Goal: Task Accomplishment & Management: Use online tool/utility

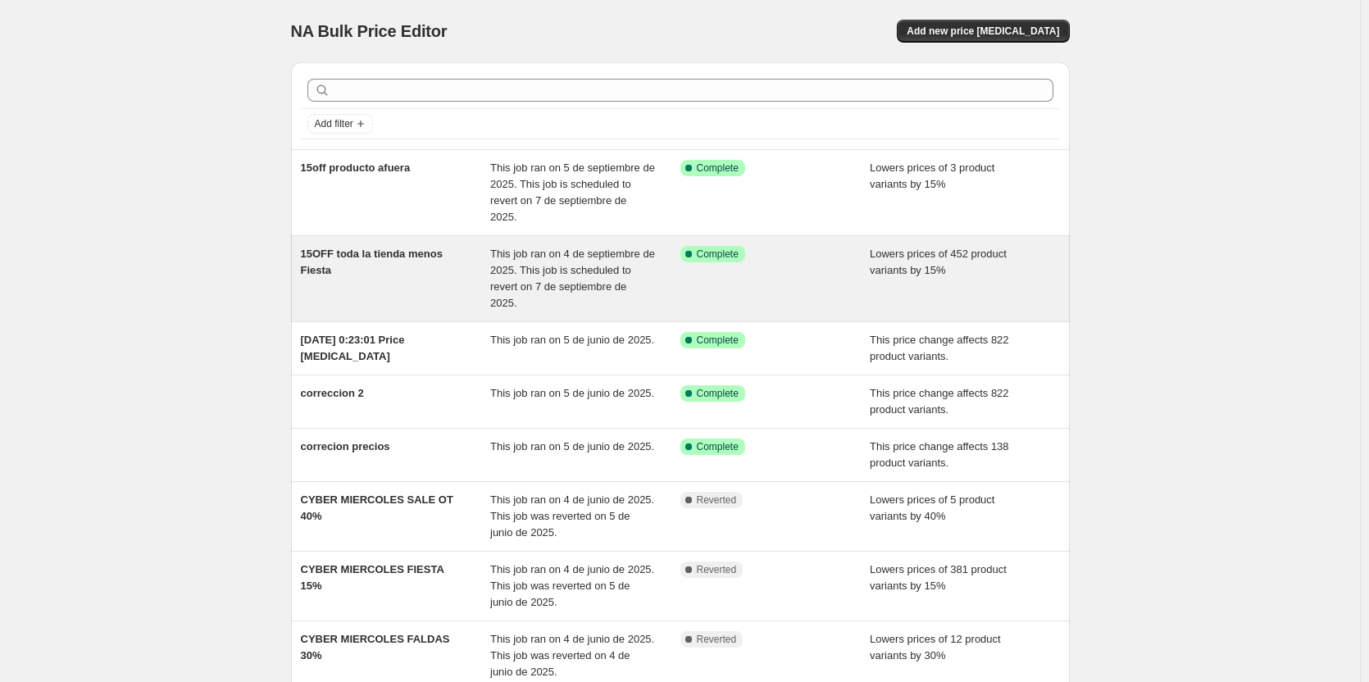
click at [383, 251] on div "15OFF toda la tienda menos Fiesta" at bounding box center [396, 279] width 190 height 66
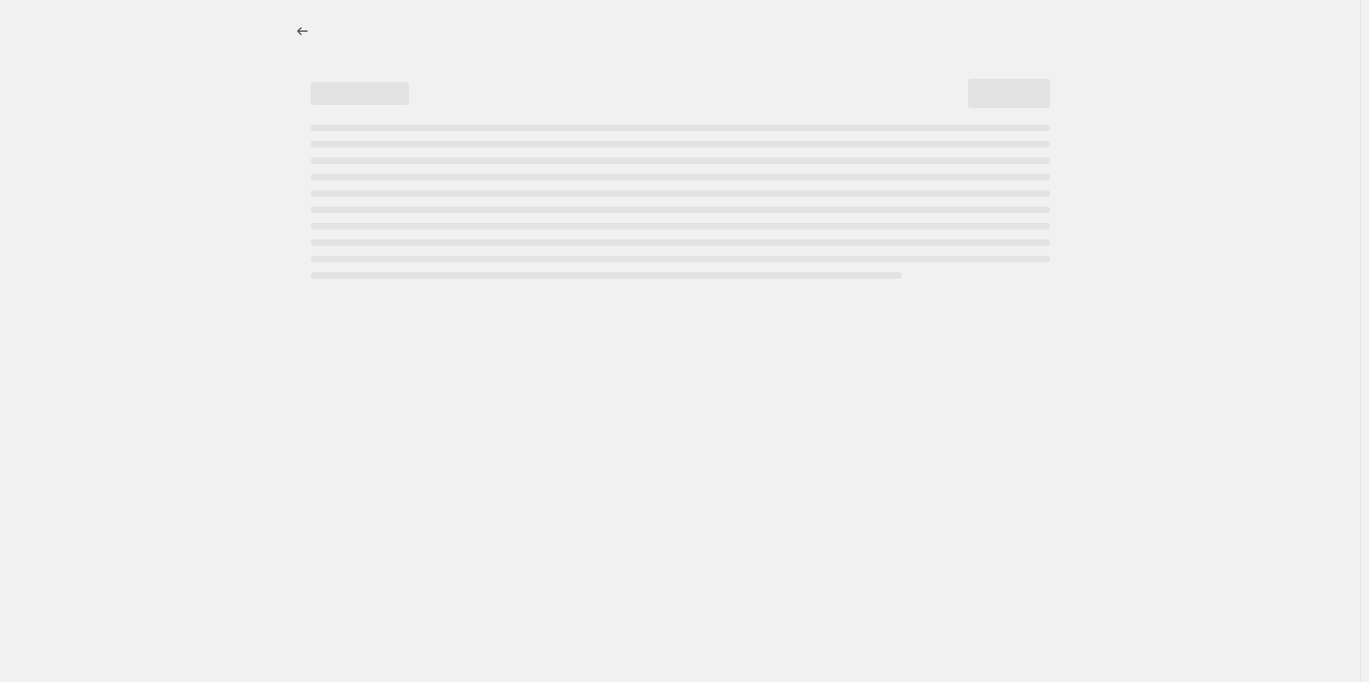
select select "percentage"
select select "collection"
select select "not_equal"
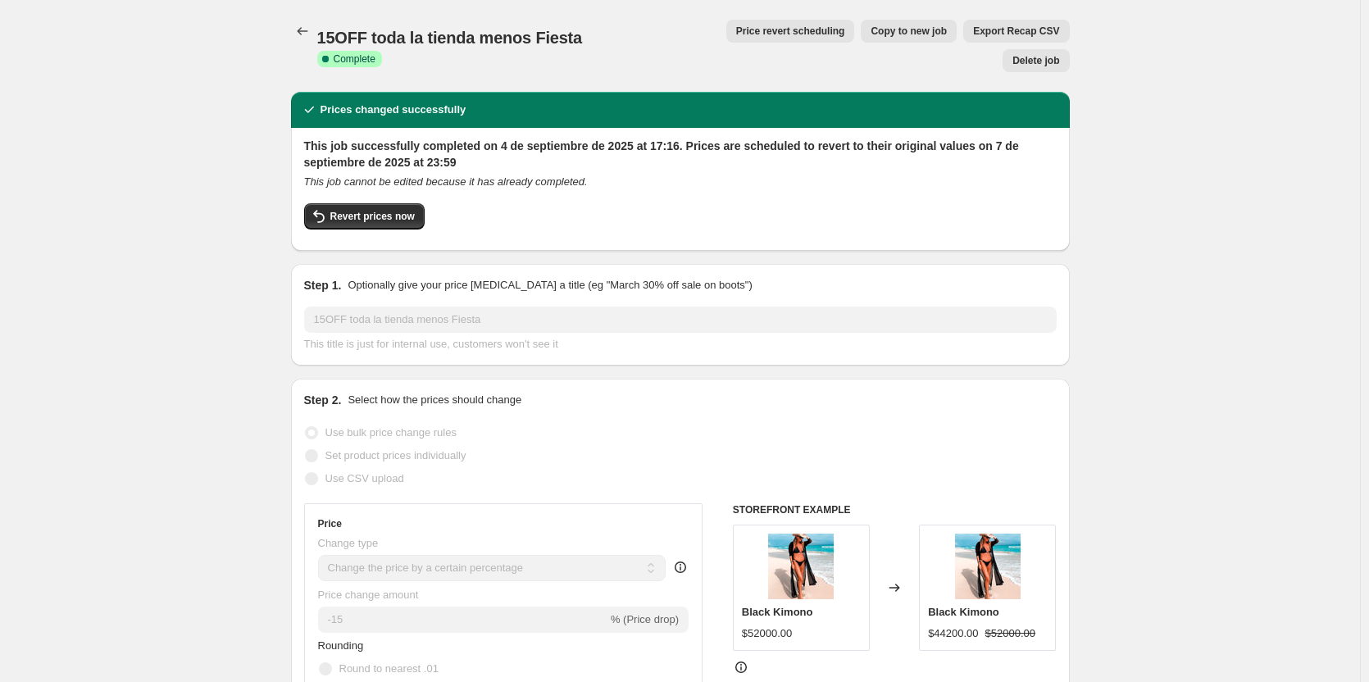
click at [757, 32] on span "Price revert scheduling" at bounding box center [790, 31] width 109 height 13
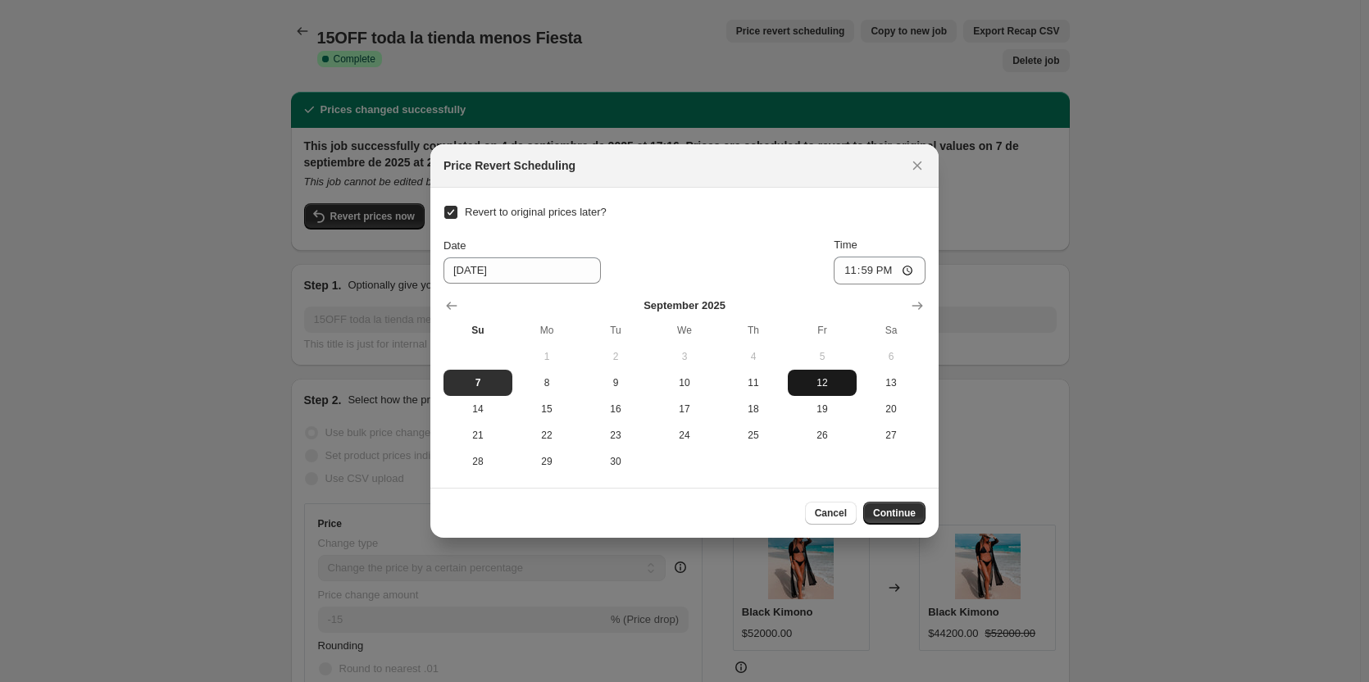
click at [818, 380] on span "12" at bounding box center [822, 382] width 56 height 13
type input "9/12/2025"
click at [903, 507] on button "Continue" at bounding box center [894, 513] width 62 height 23
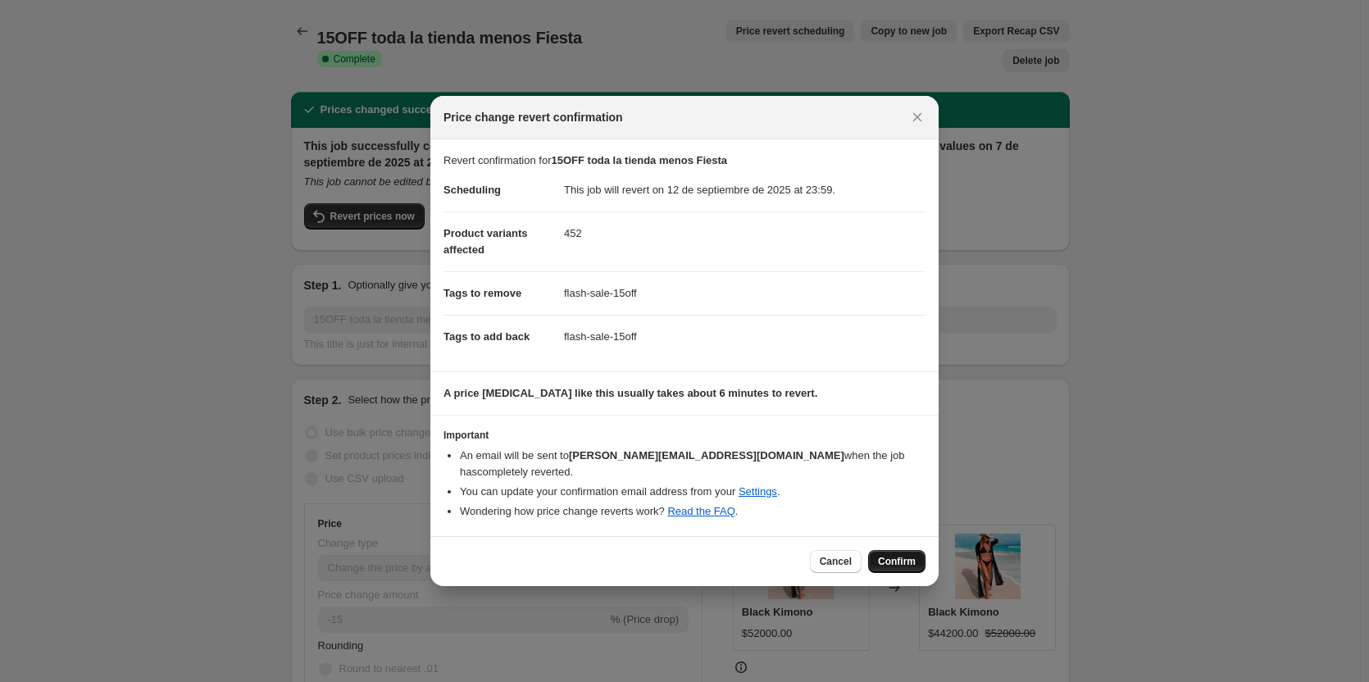
click at [894, 555] on span "Confirm" at bounding box center [897, 561] width 38 height 13
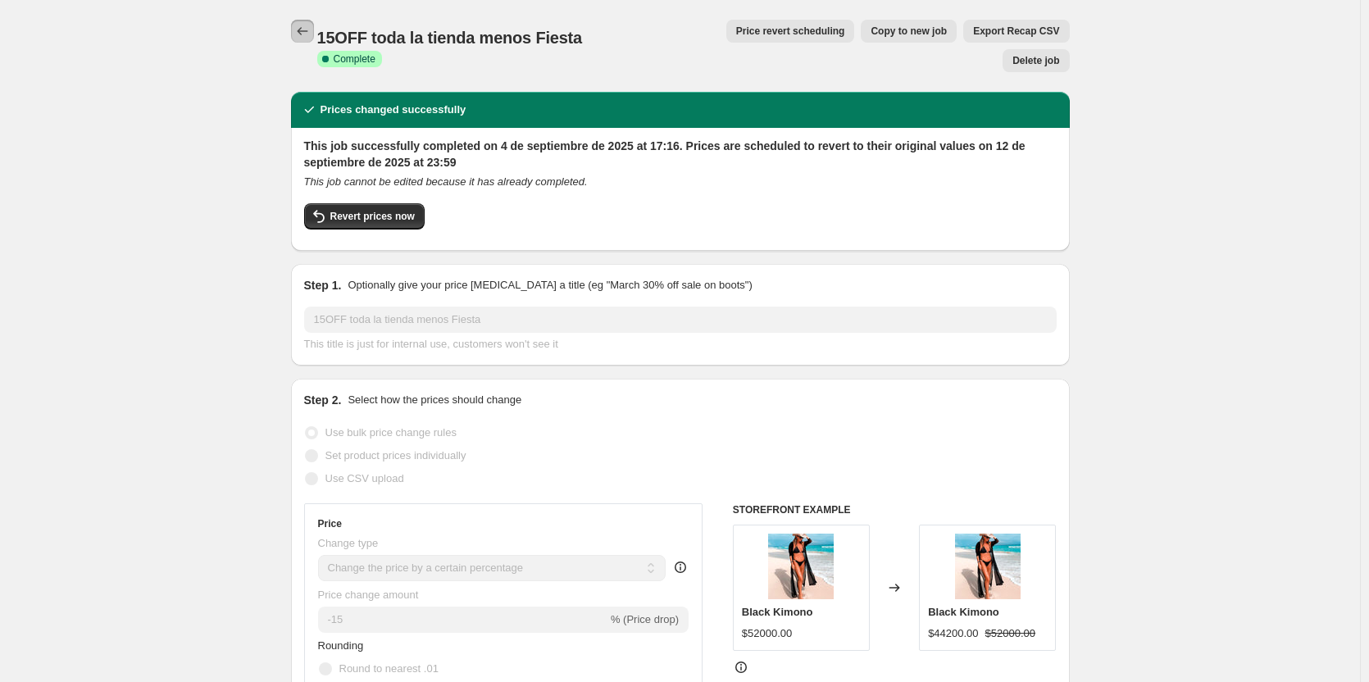
click at [302, 28] on icon "Price change jobs" at bounding box center [302, 31] width 16 height 16
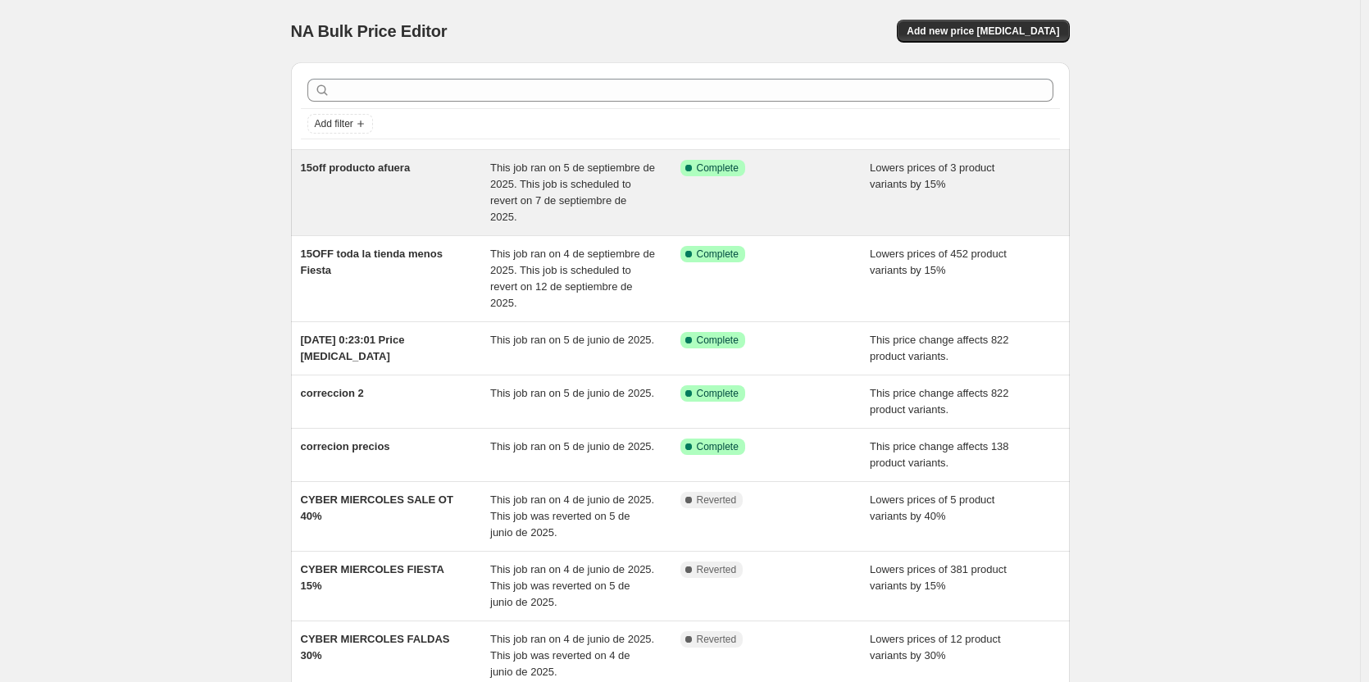
click at [426, 191] on div "15off producto afuera" at bounding box center [396, 193] width 190 height 66
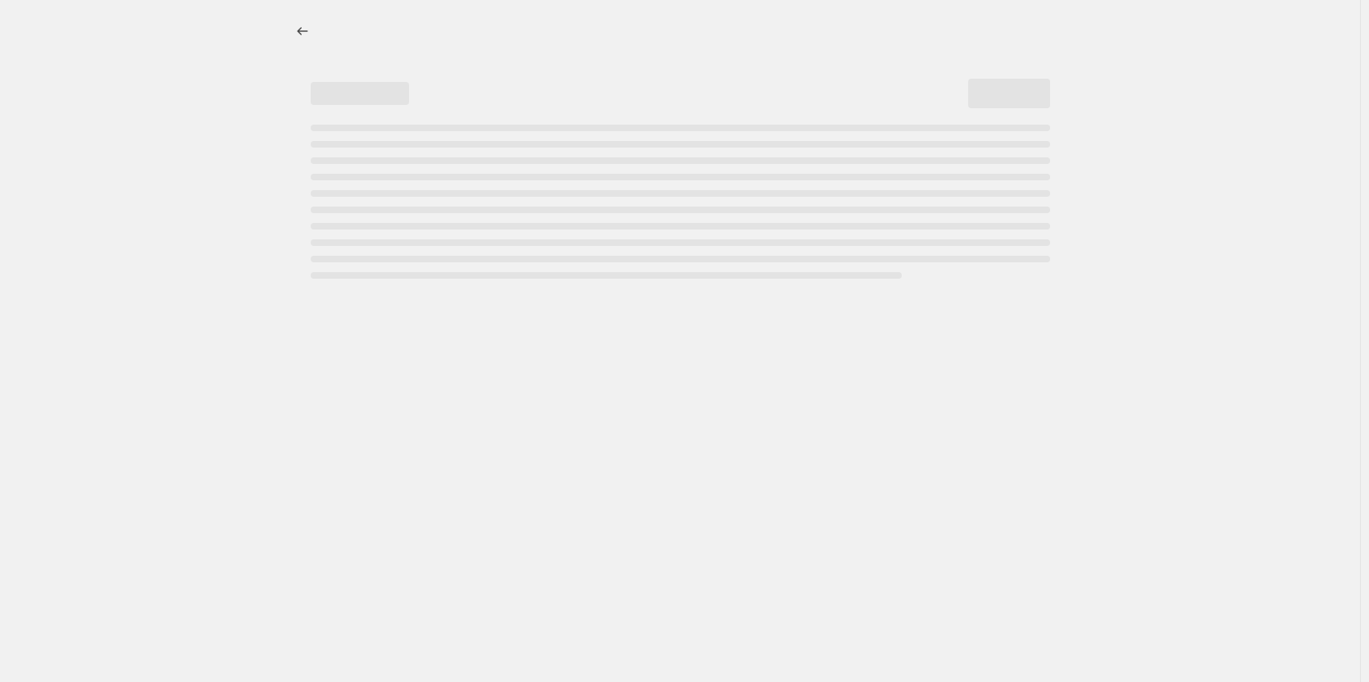
select select "percentage"
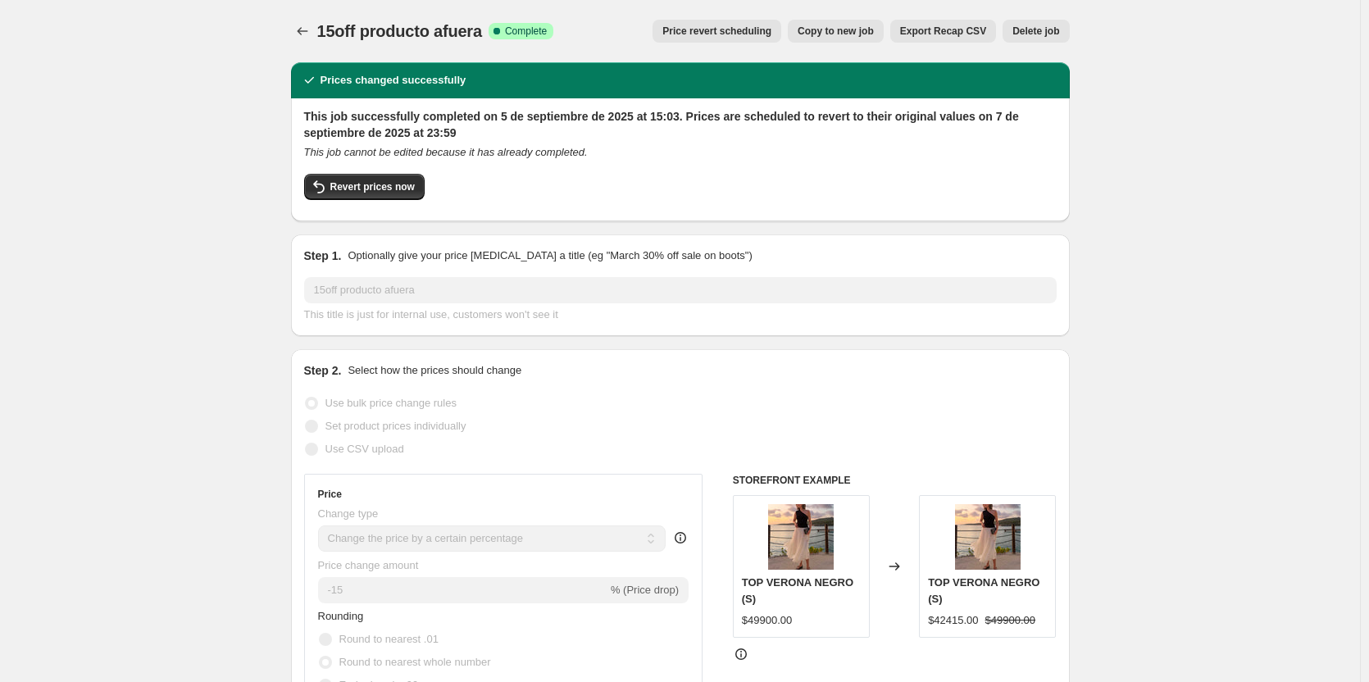
click at [713, 28] on span "Price revert scheduling" at bounding box center [716, 31] width 109 height 13
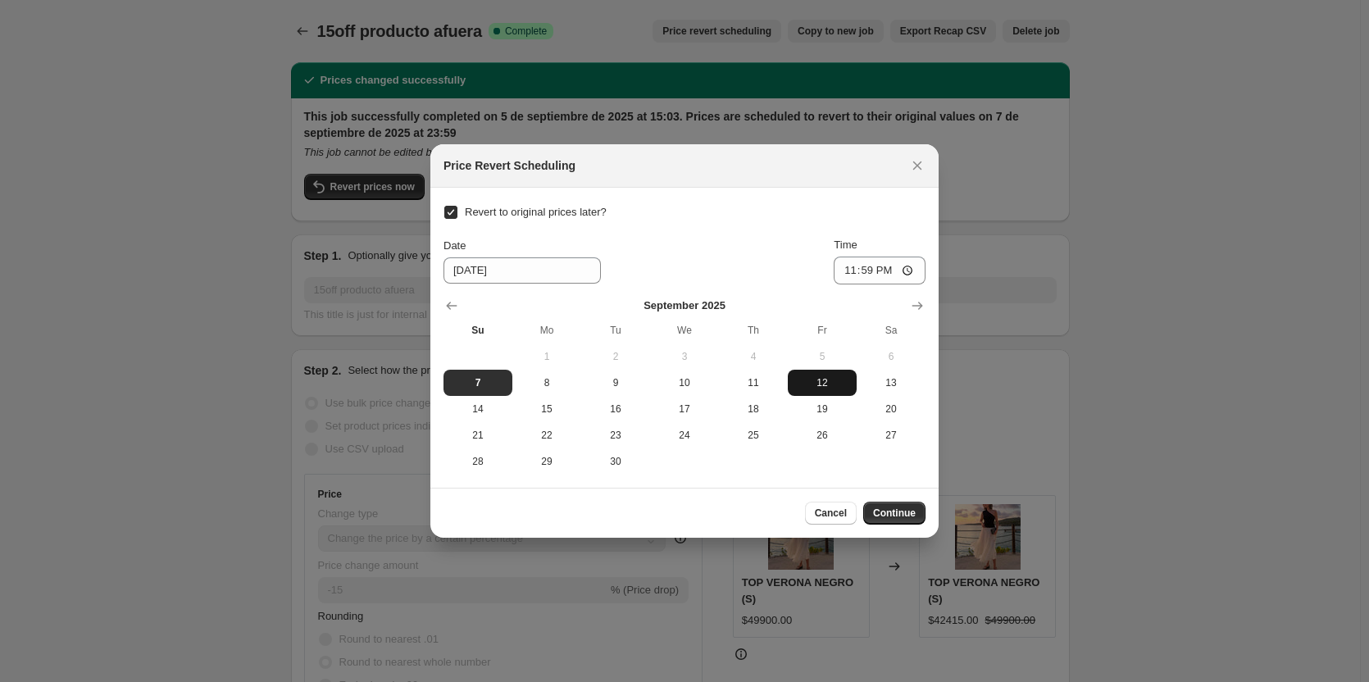
click at [812, 380] on span "12" at bounding box center [822, 382] width 56 height 13
type input "9/12/2025"
click at [896, 508] on span "Continue" at bounding box center [894, 513] width 43 height 13
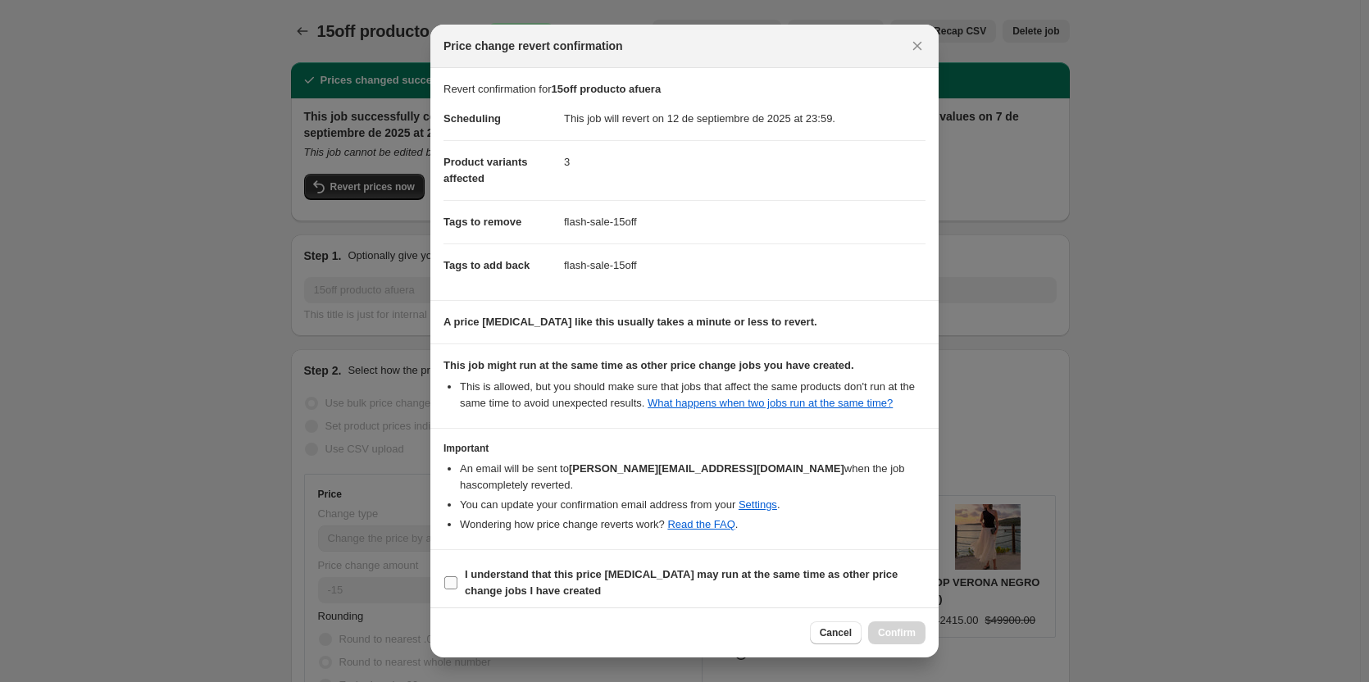
click at [608, 572] on span "I understand that this price change job may run at the same time as other price…" at bounding box center [695, 582] width 461 height 33
click at [457, 576] on input "I understand that this price change job may run at the same time as other price…" at bounding box center [450, 582] width 13 height 13
checkbox input "true"
click at [907, 626] on span "Confirm" at bounding box center [897, 632] width 38 height 13
